Goal: Information Seeking & Learning: Learn about a topic

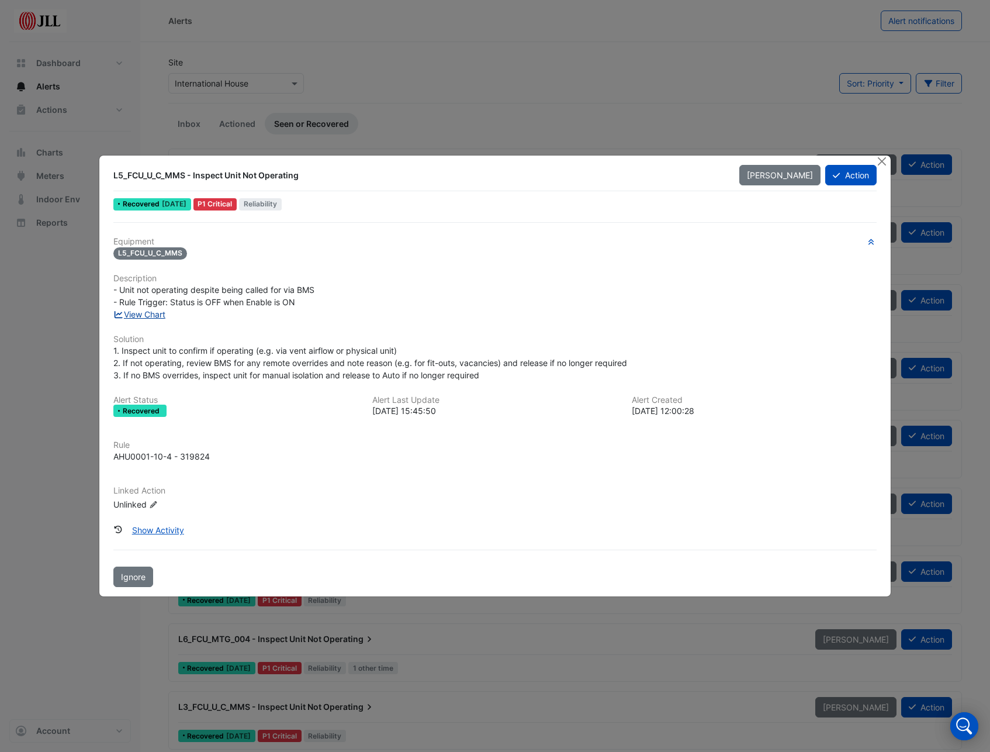
click at [150, 315] on link "View Chart" at bounding box center [139, 314] width 52 height 10
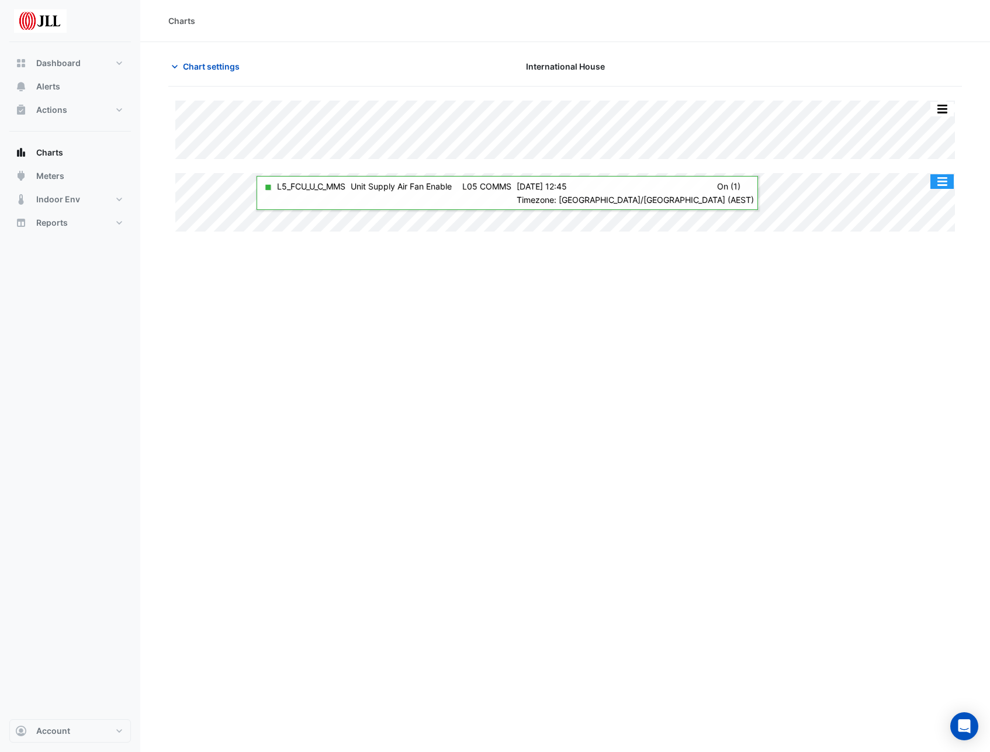
click at [945, 185] on button "button" at bounding box center [942, 181] width 23 height 15
click at [712, 403] on div "Charts Chart settings International House Split All Split None Print Save as JP…" at bounding box center [565, 376] width 850 height 752
click at [576, 369] on div "Charts Chart settings International House Split All Split None Print Save as JP…" at bounding box center [565, 376] width 850 height 752
